Goal: Task Accomplishment & Management: Manage account settings

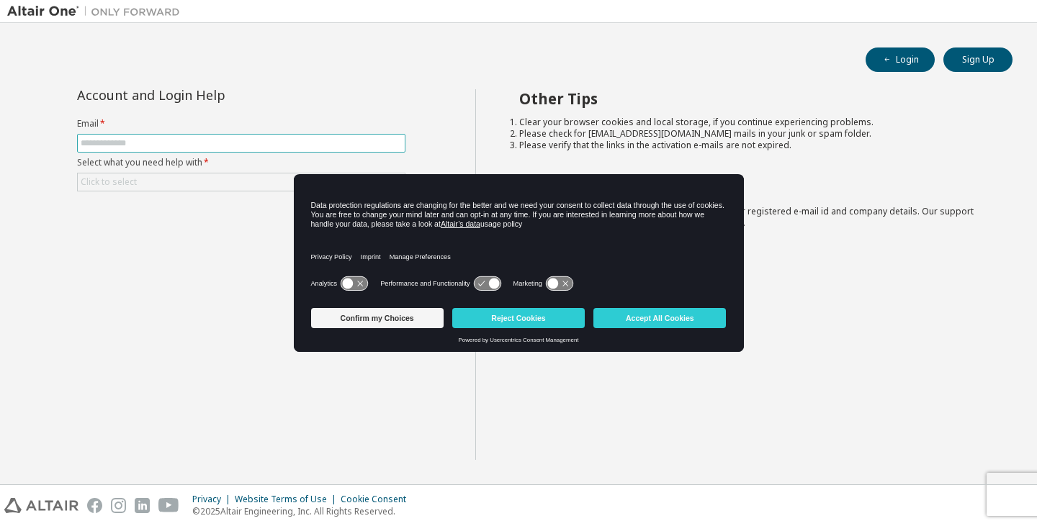
click at [239, 138] on input "text" at bounding box center [241, 144] width 321 height 12
click at [639, 316] on button "Accept All Cookies" at bounding box center [659, 318] width 133 height 20
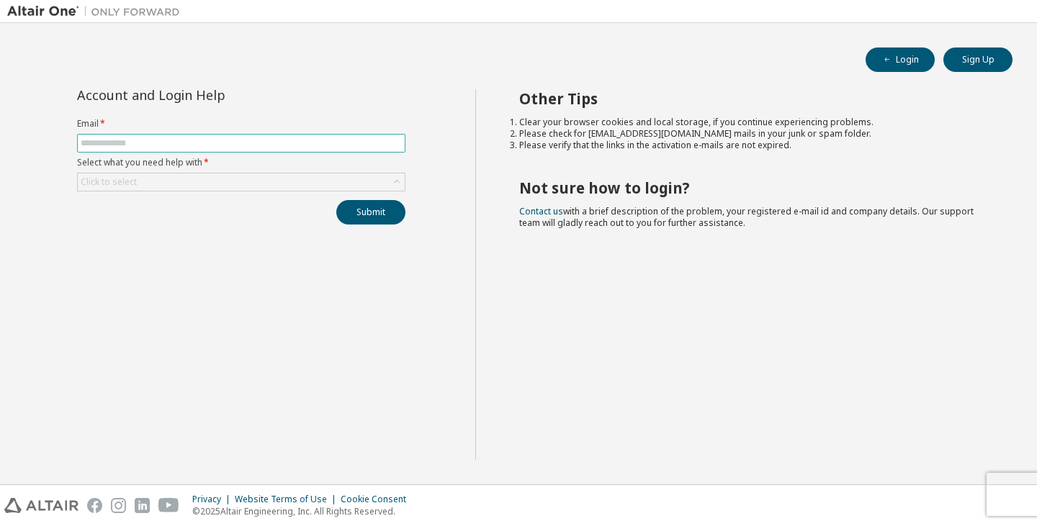
click at [223, 151] on span at bounding box center [241, 143] width 328 height 19
click at [231, 145] on input "text" at bounding box center [241, 144] width 321 height 12
type input "**********"
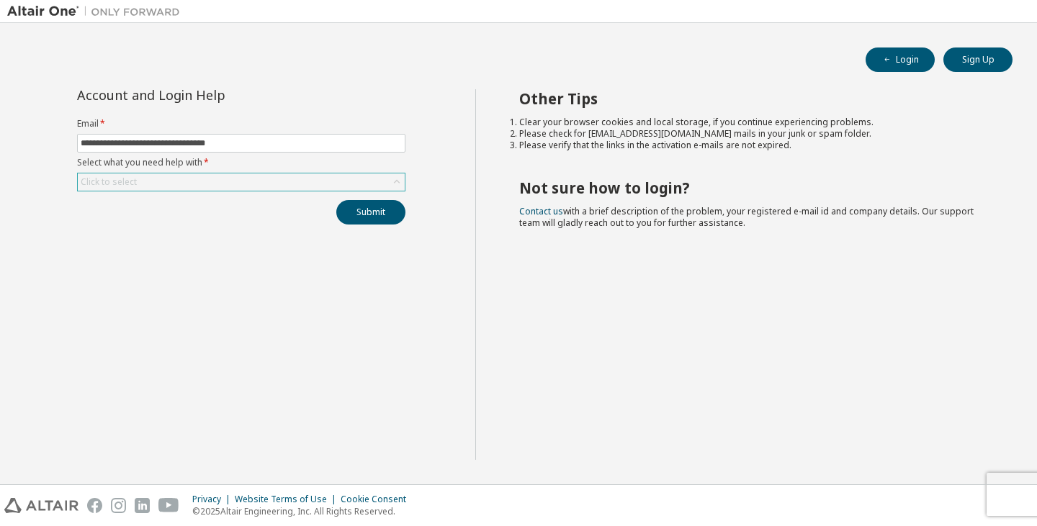
click at [241, 179] on div "Click to select" at bounding box center [241, 182] width 327 height 17
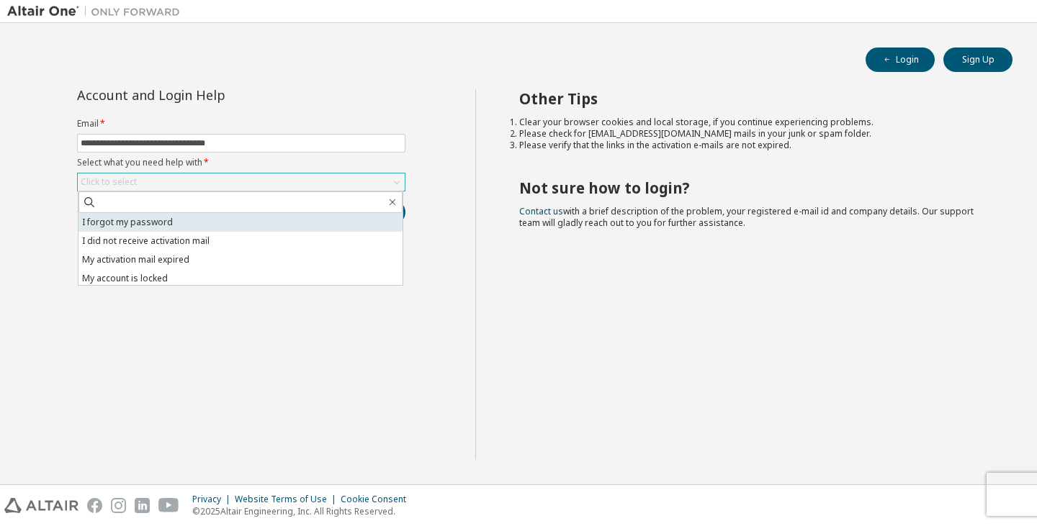
click at [228, 221] on li "I forgot my password" at bounding box center [240, 222] width 324 height 19
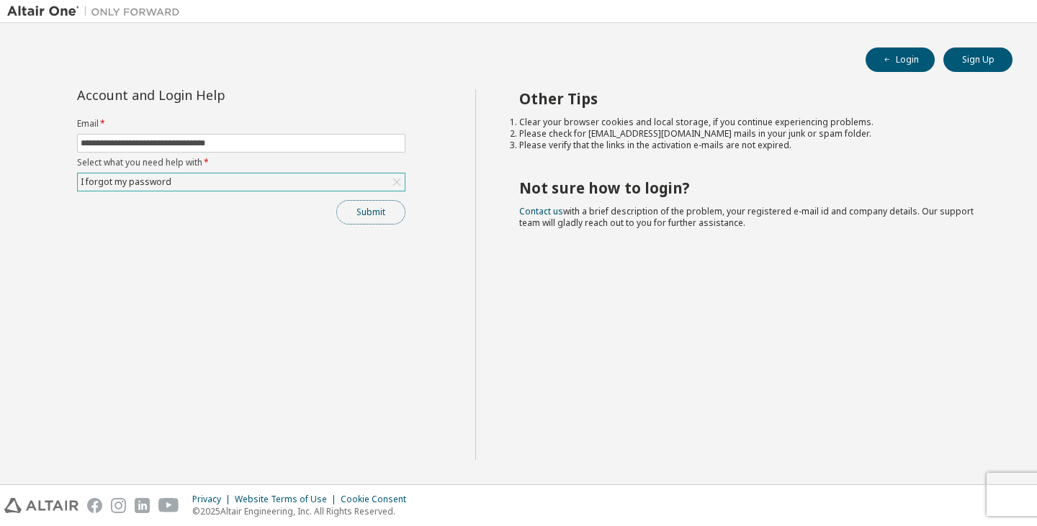
click at [357, 218] on button "Submit" at bounding box center [370, 212] width 69 height 24
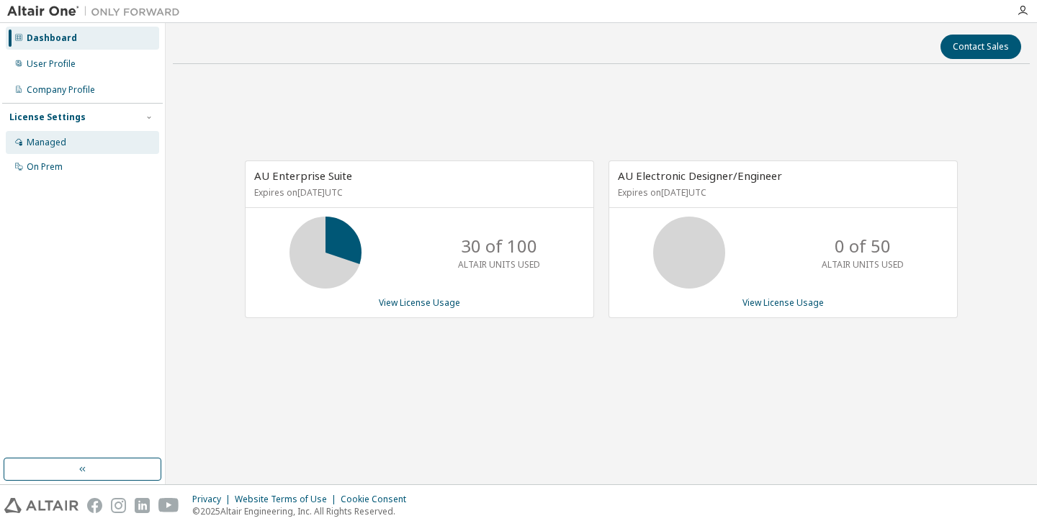
click at [93, 145] on div "Managed" at bounding box center [82, 142] width 153 height 23
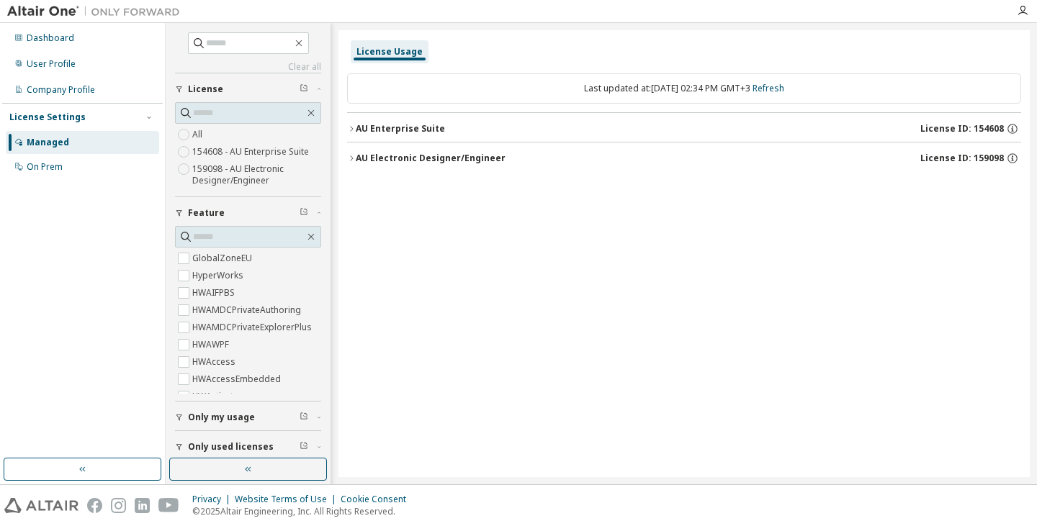
click at [354, 126] on icon "button" at bounding box center [351, 129] width 9 height 9
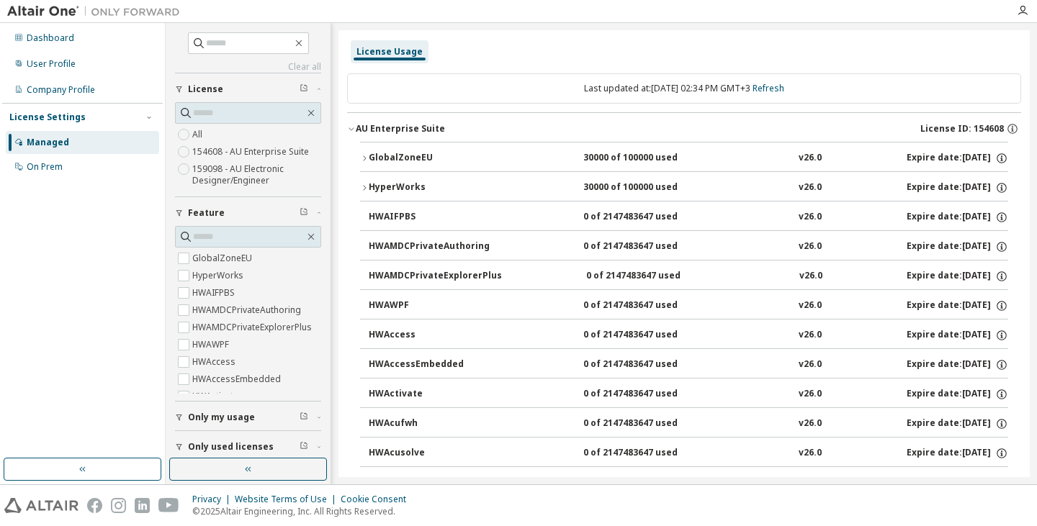
click at [366, 187] on icon "button" at bounding box center [364, 188] width 9 height 9
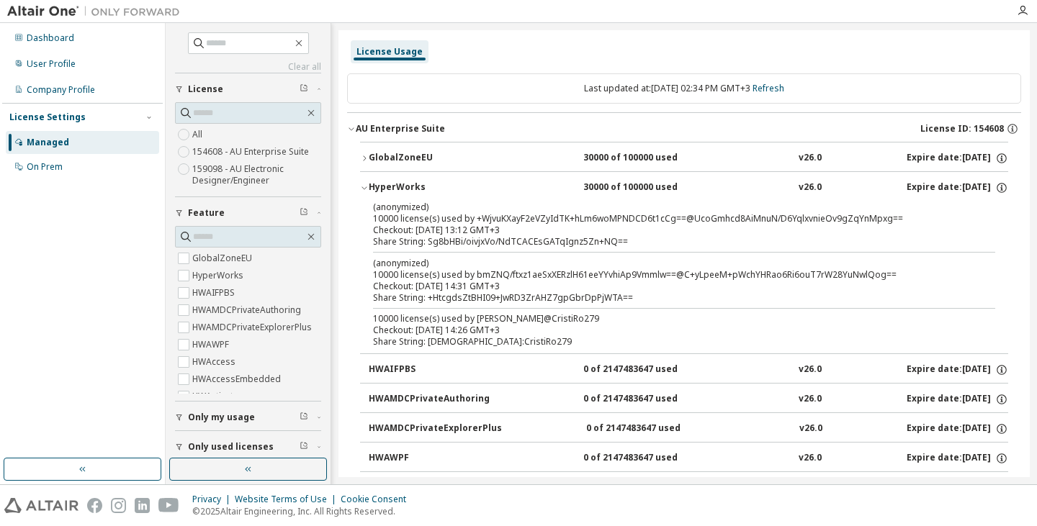
click at [366, 187] on icon "button" at bounding box center [364, 188] width 9 height 9
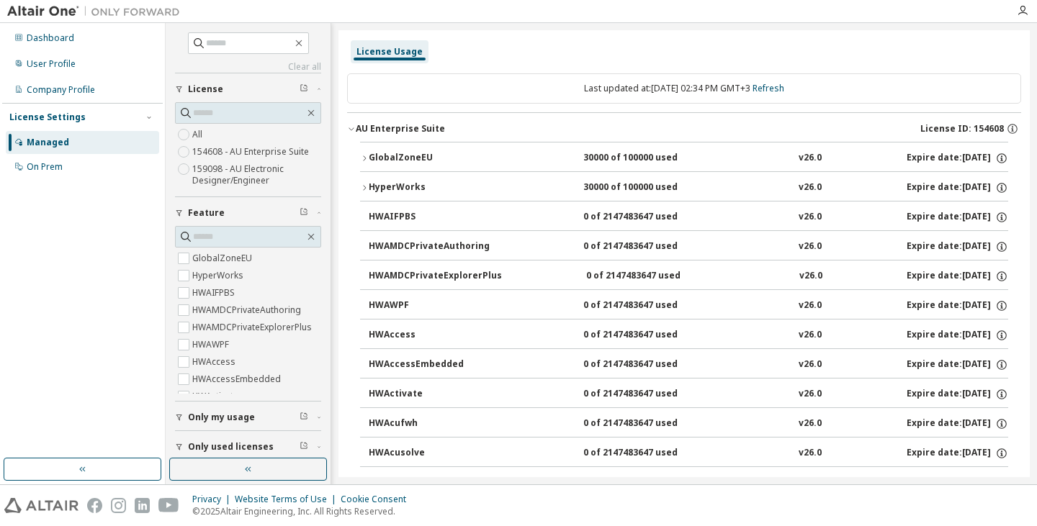
click at [372, 153] on div "GlobalZoneEU" at bounding box center [434, 158] width 130 height 13
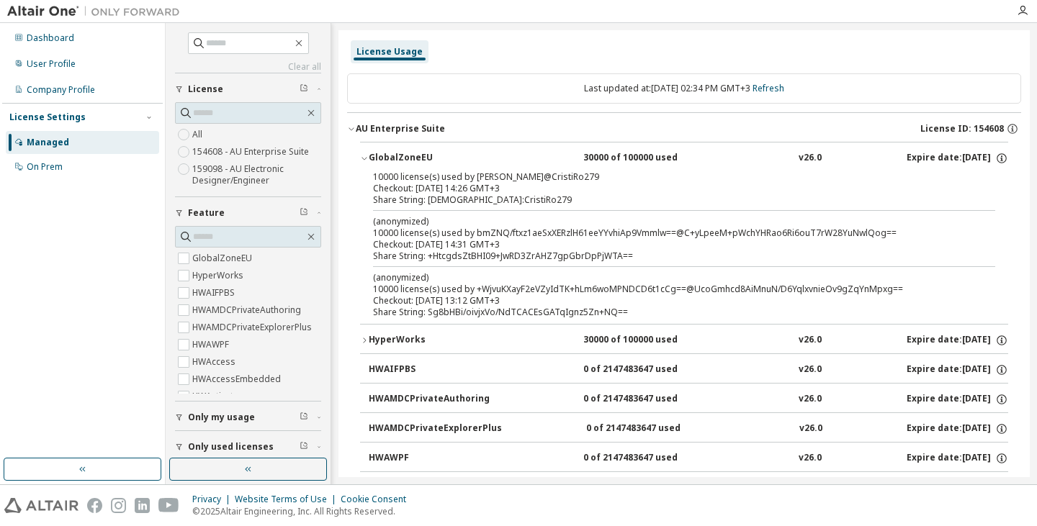
click at [372, 153] on div "GlobalZoneEU" at bounding box center [434, 158] width 130 height 13
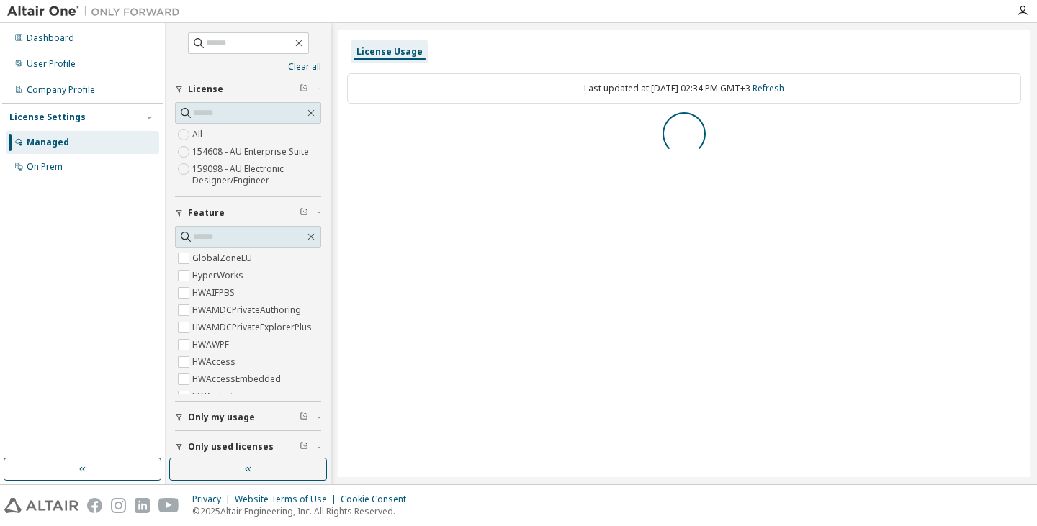
click at [207, 176] on label "159098 - AU Electronic Designer/Engineer" at bounding box center [256, 175] width 129 height 29
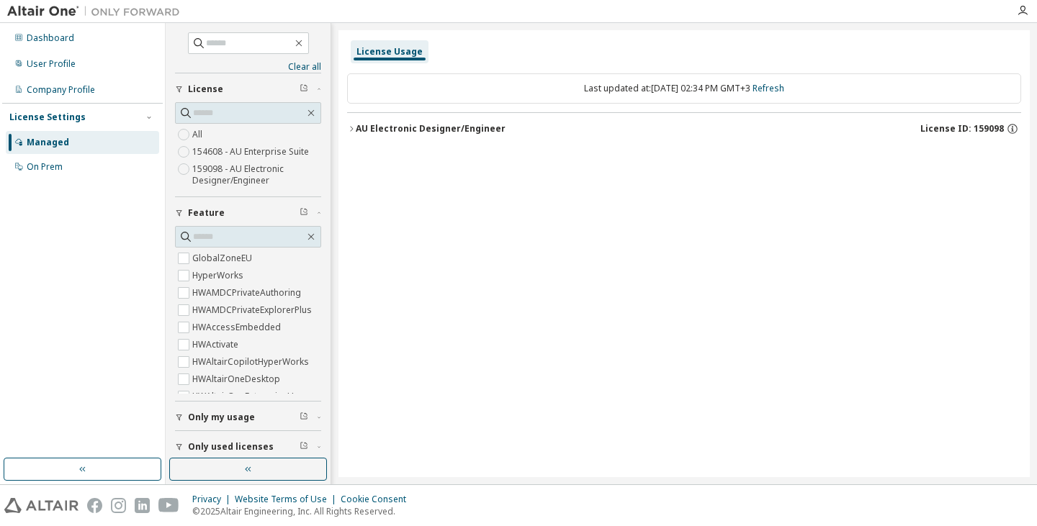
click at [385, 127] on div "AU Electronic Designer/Engineer" at bounding box center [431, 129] width 150 height 12
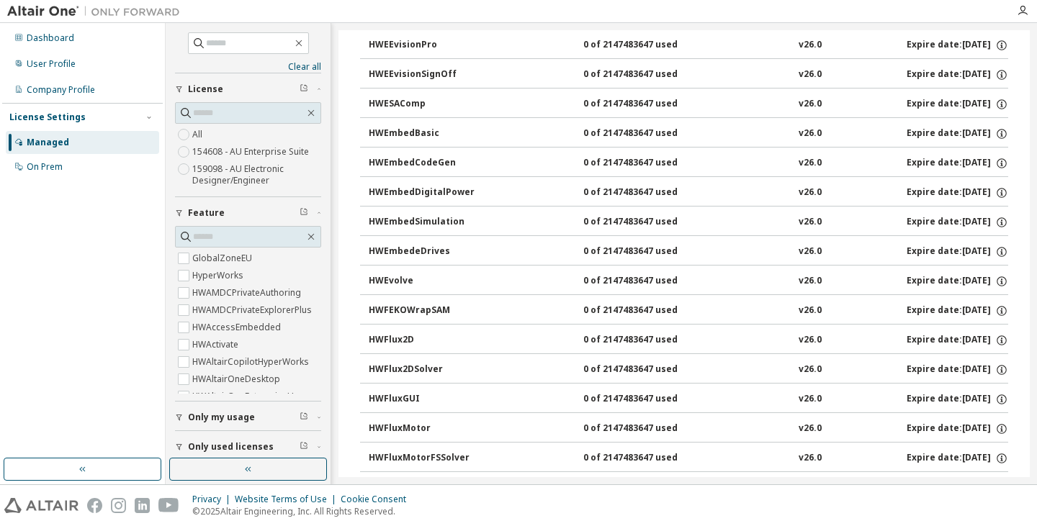
scroll to position [936, 0]
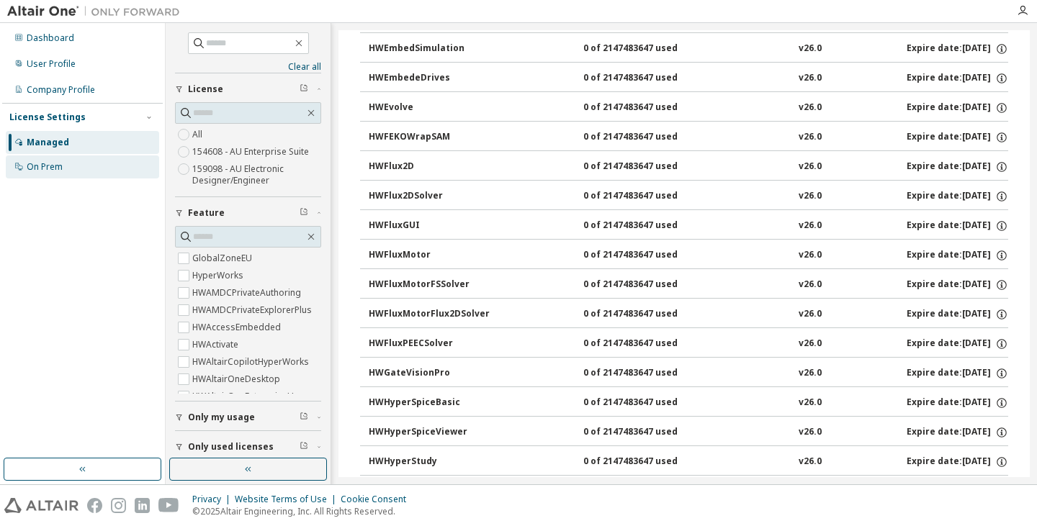
click at [96, 169] on div "On Prem" at bounding box center [82, 167] width 153 height 23
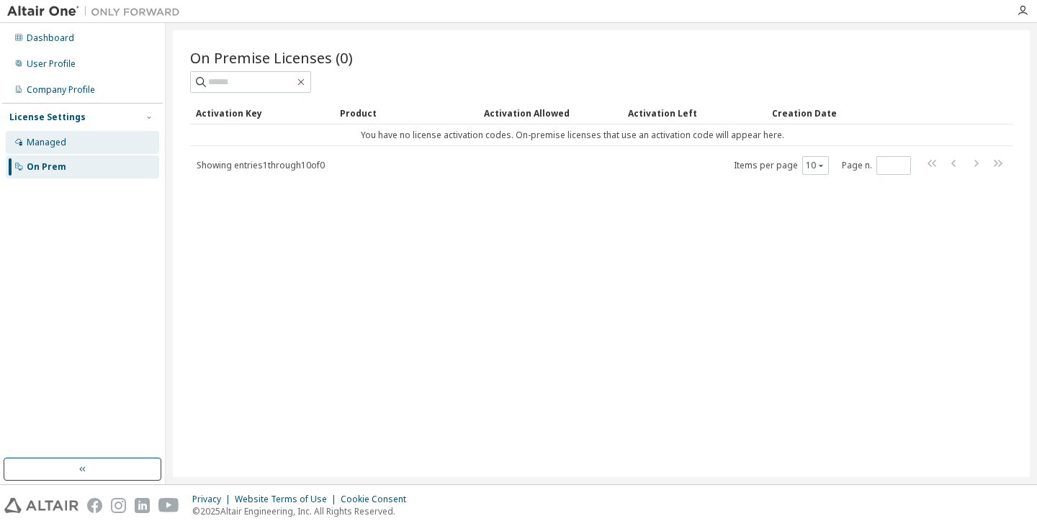
click at [115, 139] on div "Managed" at bounding box center [82, 142] width 153 height 23
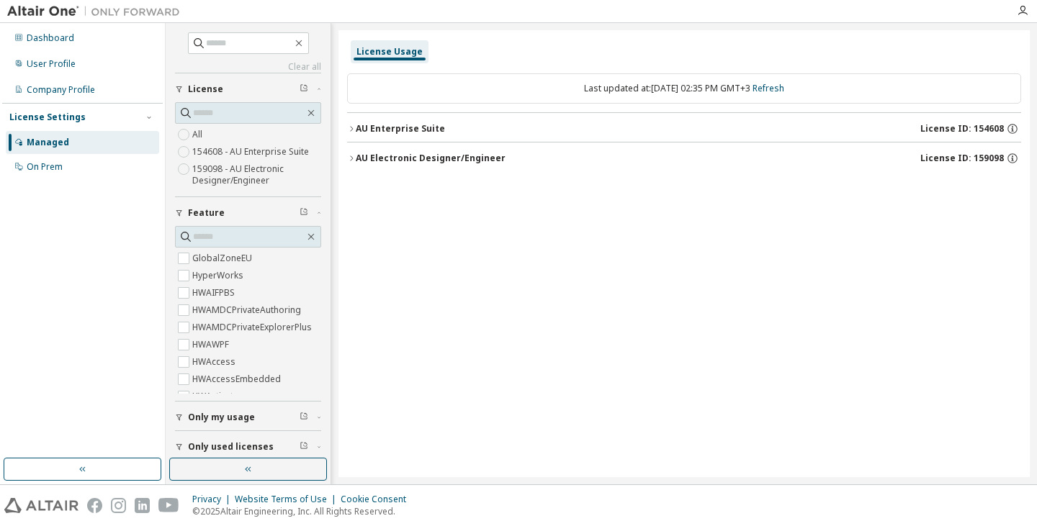
click at [588, 127] on div "AU Enterprise Suite License ID: 154608" at bounding box center [688, 128] width 665 height 13
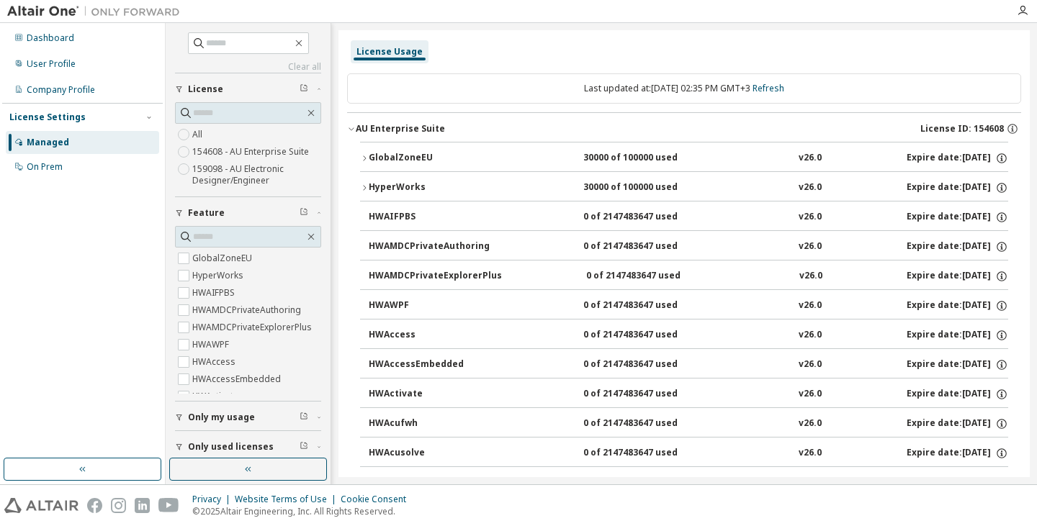
click at [956, 153] on div "Expire date: [DATE]" at bounding box center [958, 158] width 102 height 13
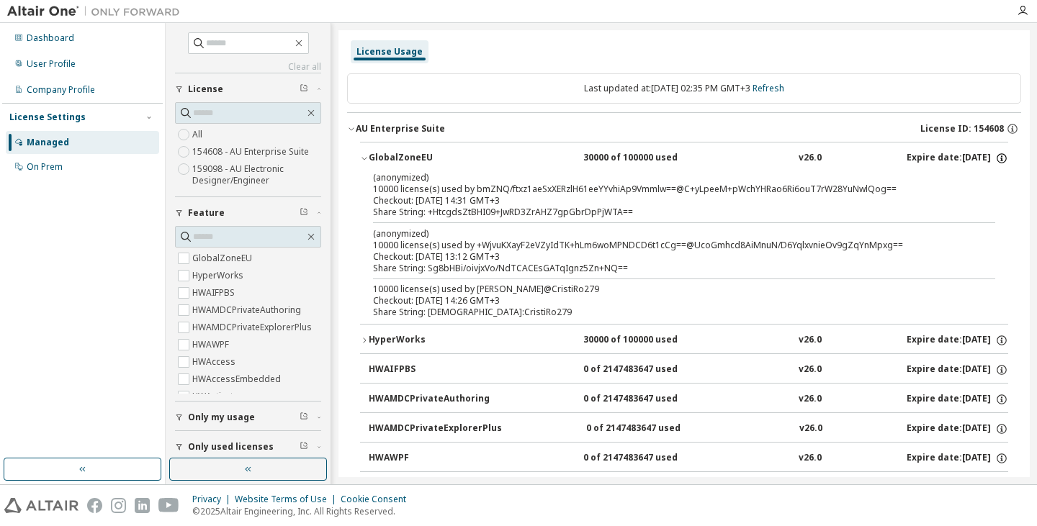
click at [996, 160] on icon "button" at bounding box center [1001, 158] width 13 height 13
click at [382, 162] on div "GlobalZoneEU" at bounding box center [434, 158] width 130 height 13
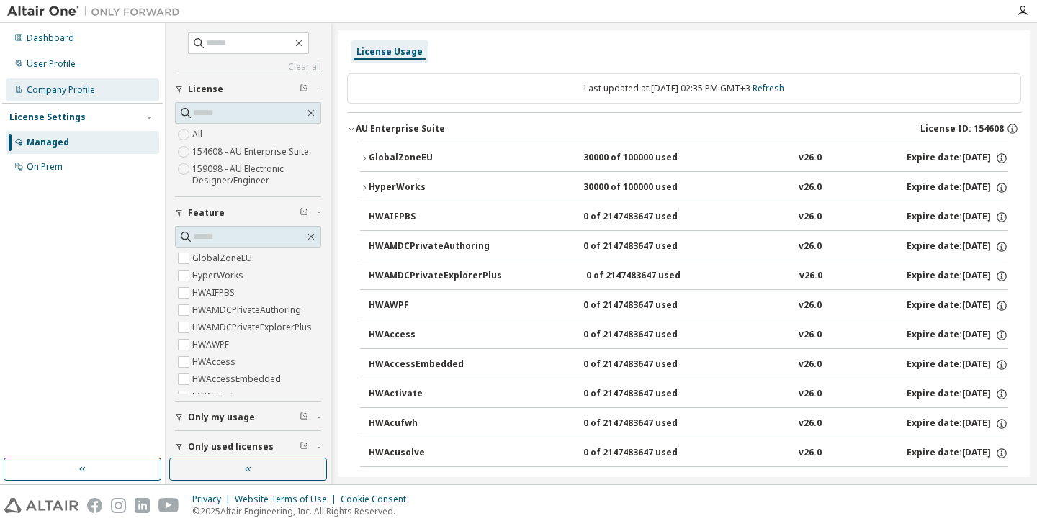
click at [91, 97] on div "Company Profile" at bounding box center [82, 89] width 153 height 23
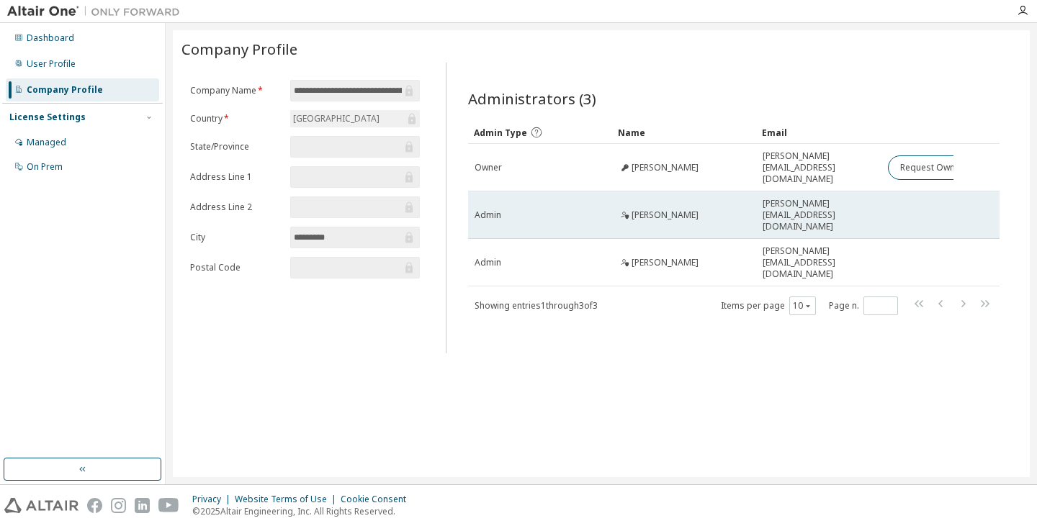
click at [873, 200] on span "[PERSON_NAME][EMAIL_ADDRESS][DOMAIN_NAME]" at bounding box center [819, 215] width 113 height 35
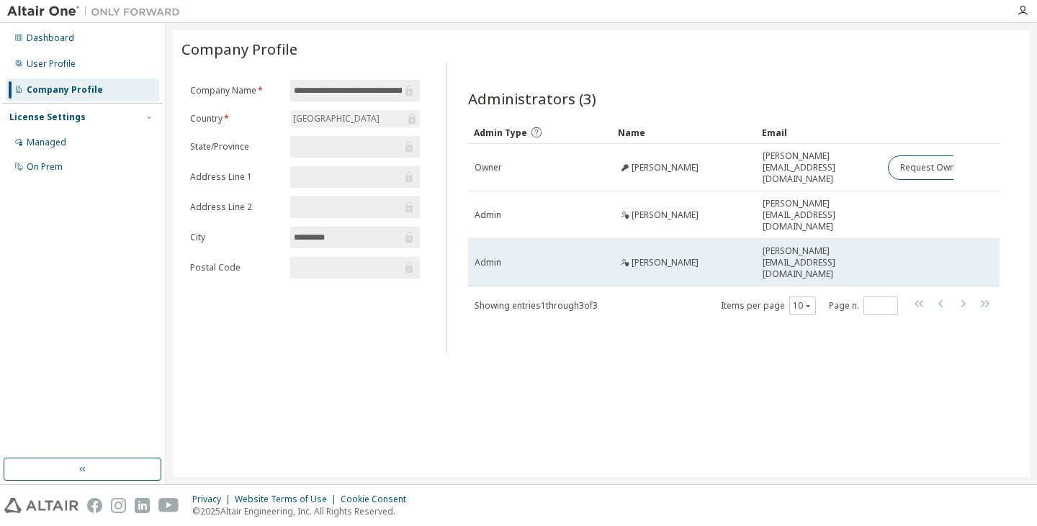
click at [814, 246] on span "[PERSON_NAME][EMAIL_ADDRESS][DOMAIN_NAME]" at bounding box center [819, 263] width 113 height 35
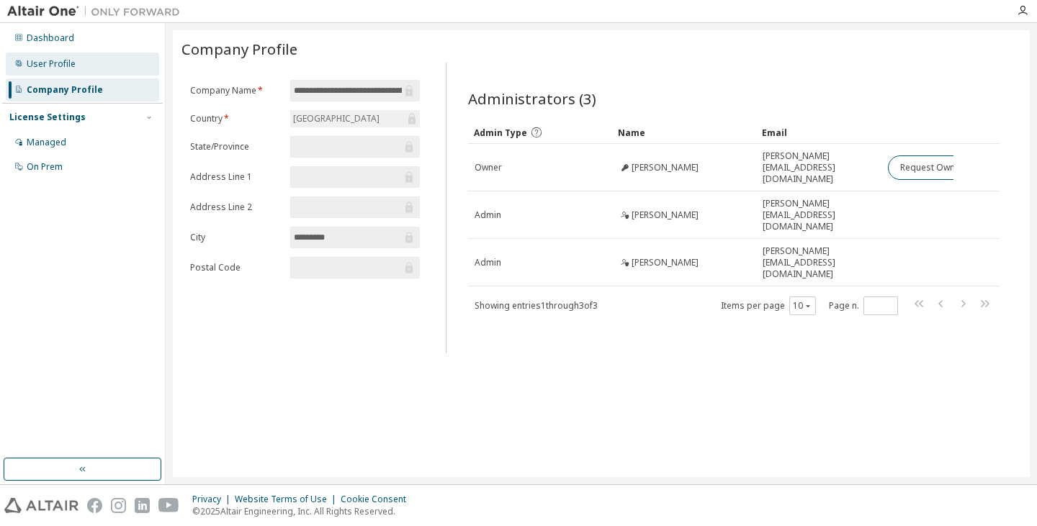
click at [77, 75] on div "User Profile" at bounding box center [82, 64] width 153 height 23
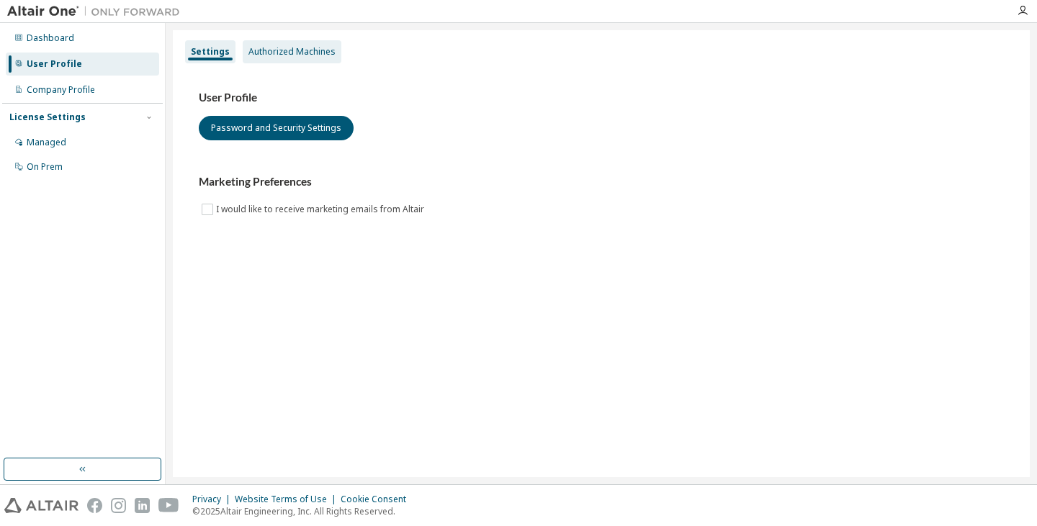
click at [290, 54] on div "Authorized Machines" at bounding box center [291, 52] width 87 height 12
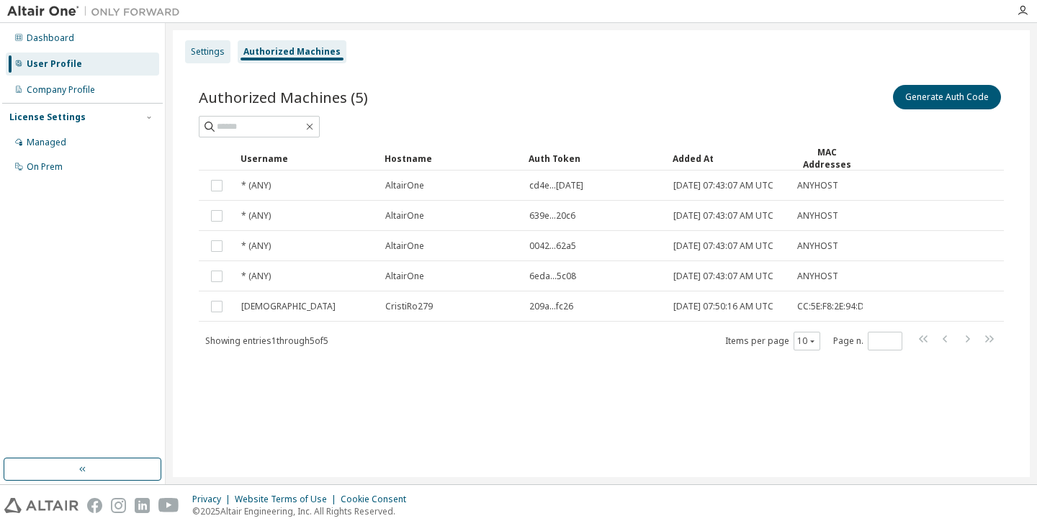
click at [215, 53] on div "Settings" at bounding box center [208, 52] width 34 height 12
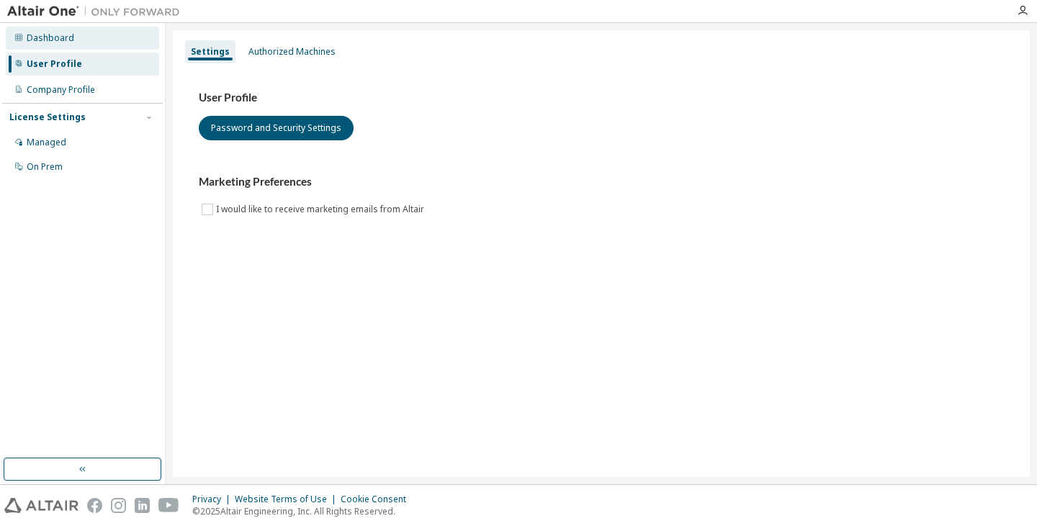
click at [61, 43] on div "Dashboard" at bounding box center [51, 38] width 48 height 12
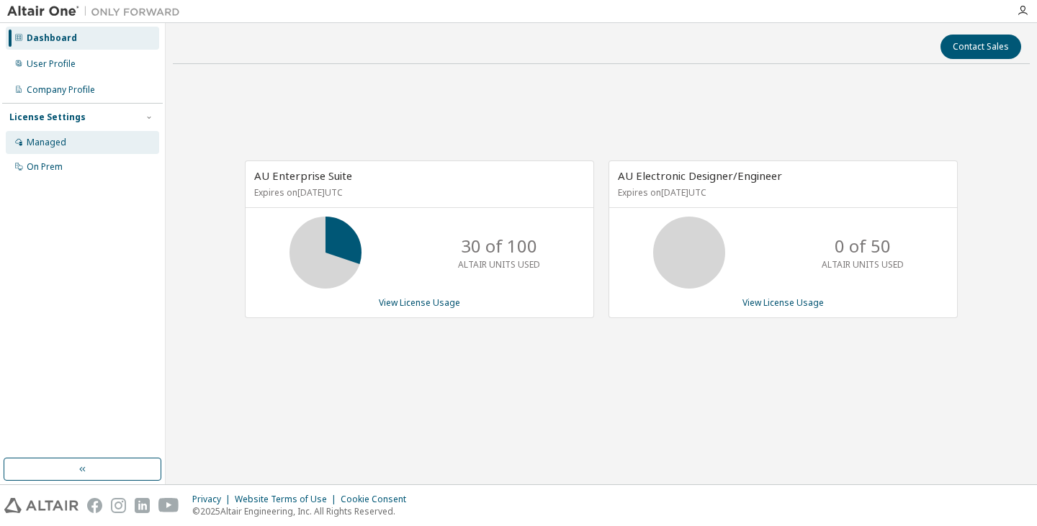
click at [62, 131] on div "Managed" at bounding box center [82, 142] width 153 height 23
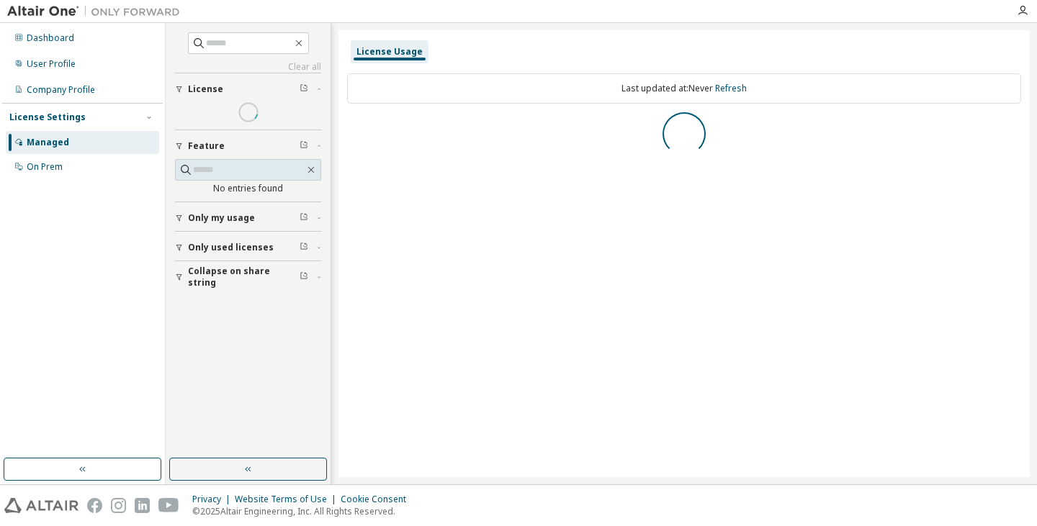
click at [79, 115] on div "License Settings" at bounding box center [82, 117] width 146 height 13
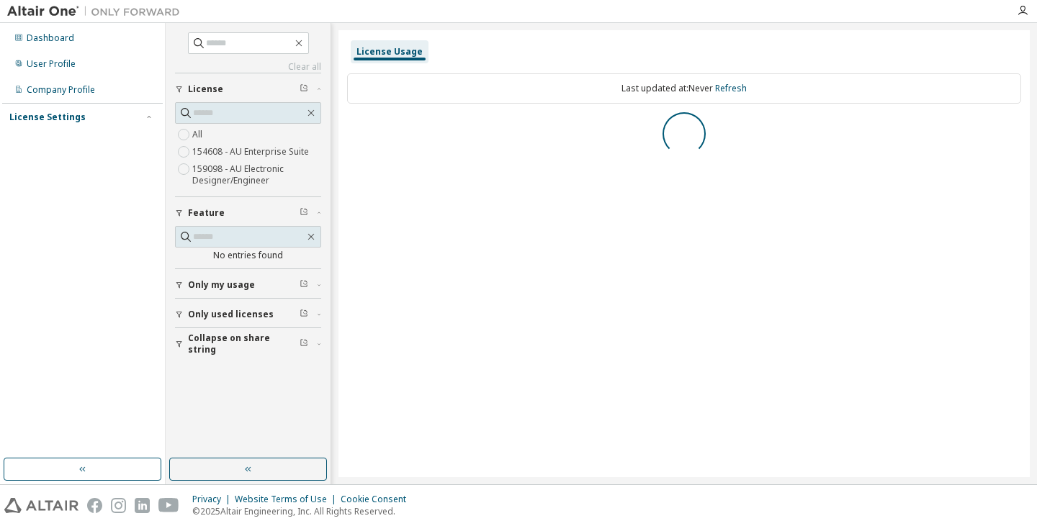
click at [79, 115] on div "License Settings" at bounding box center [82, 117] width 146 height 13
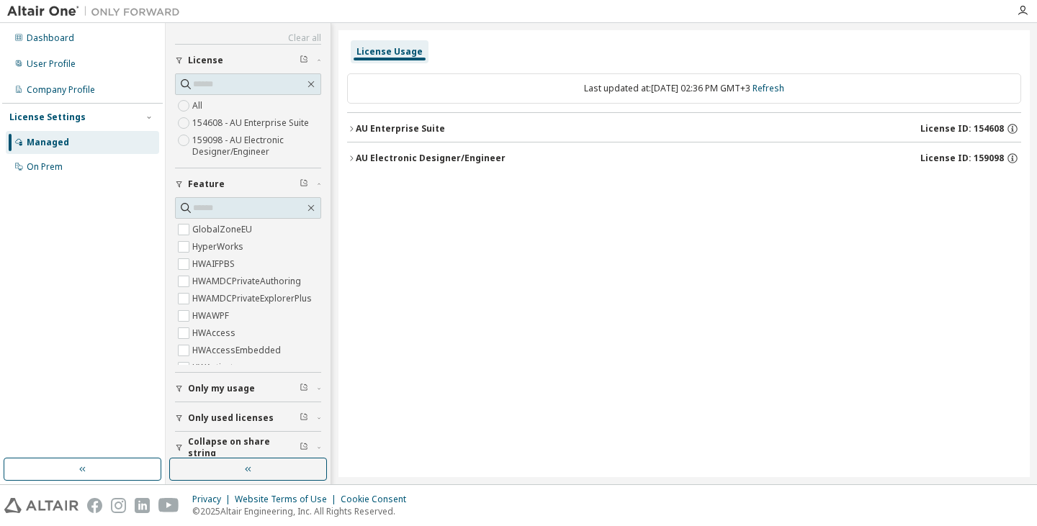
scroll to position [40, 0]
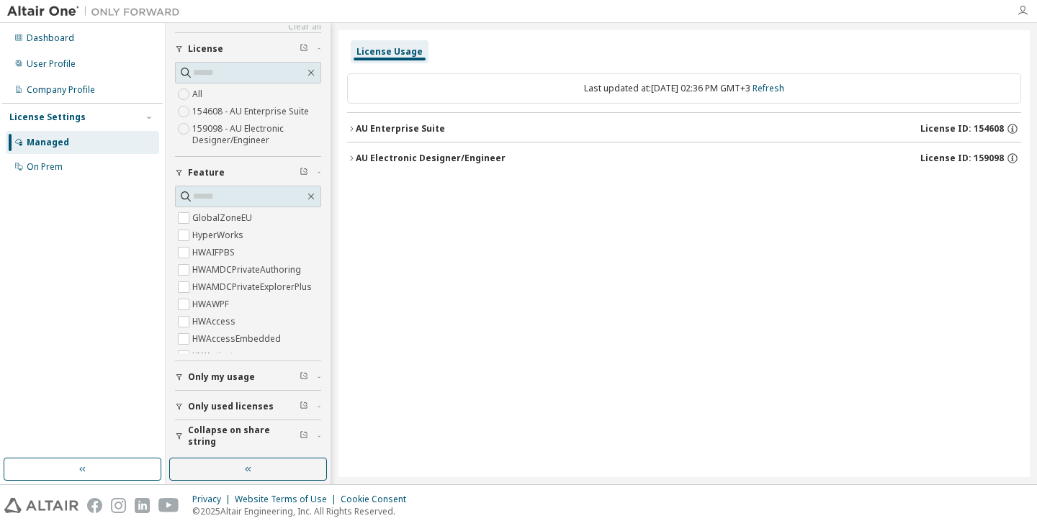
click at [1021, 14] on icon "button" at bounding box center [1023, 11] width 12 height 12
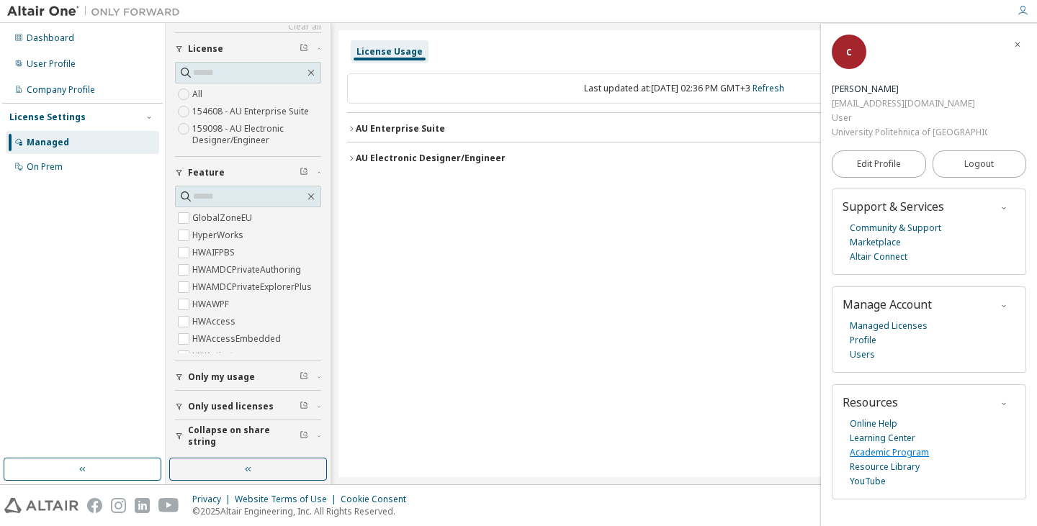
click at [920, 457] on link "Academic Program" at bounding box center [889, 453] width 79 height 14
